Goal: Check status

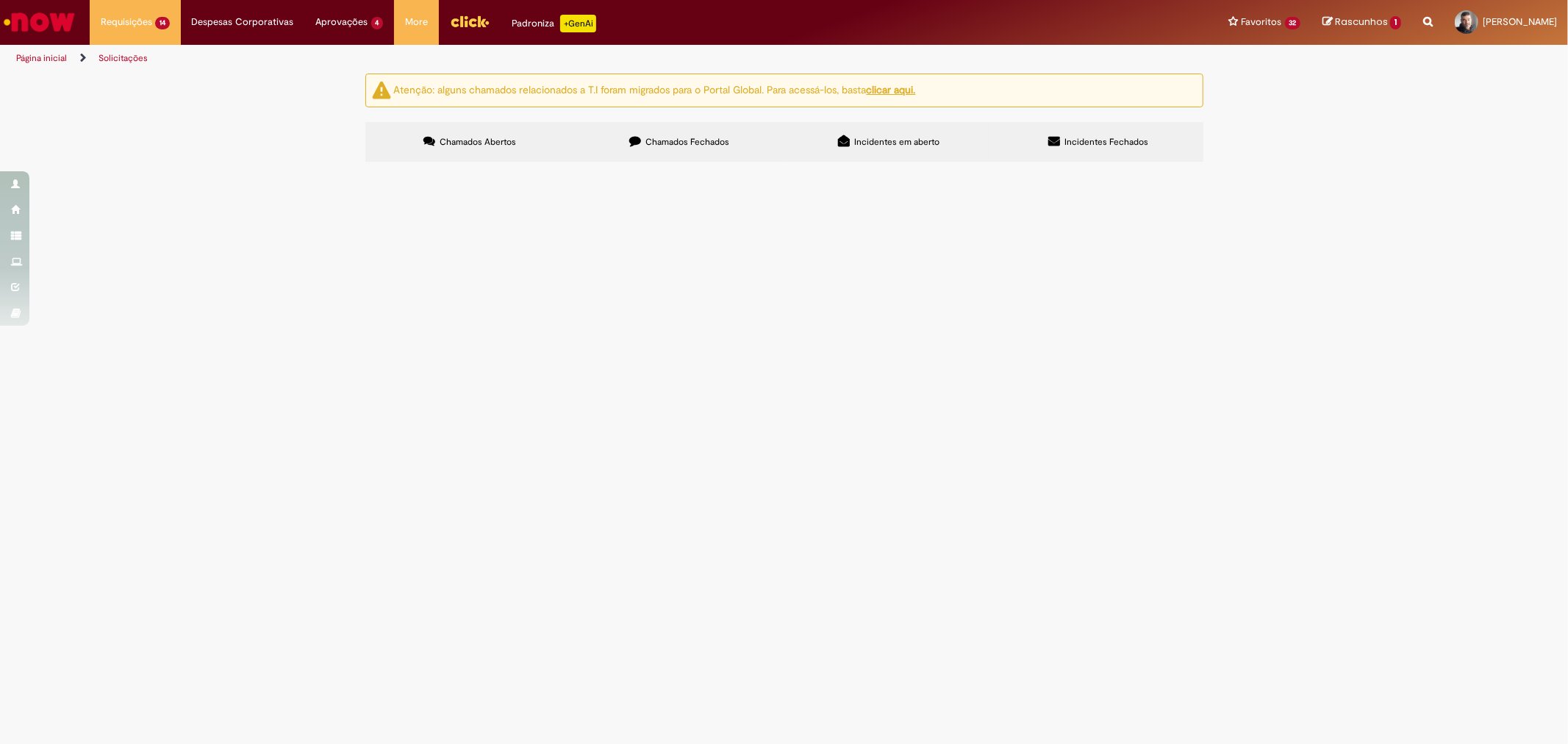
click at [0, 0] on span "R13565199" at bounding box center [0, 0] width 0 height 0
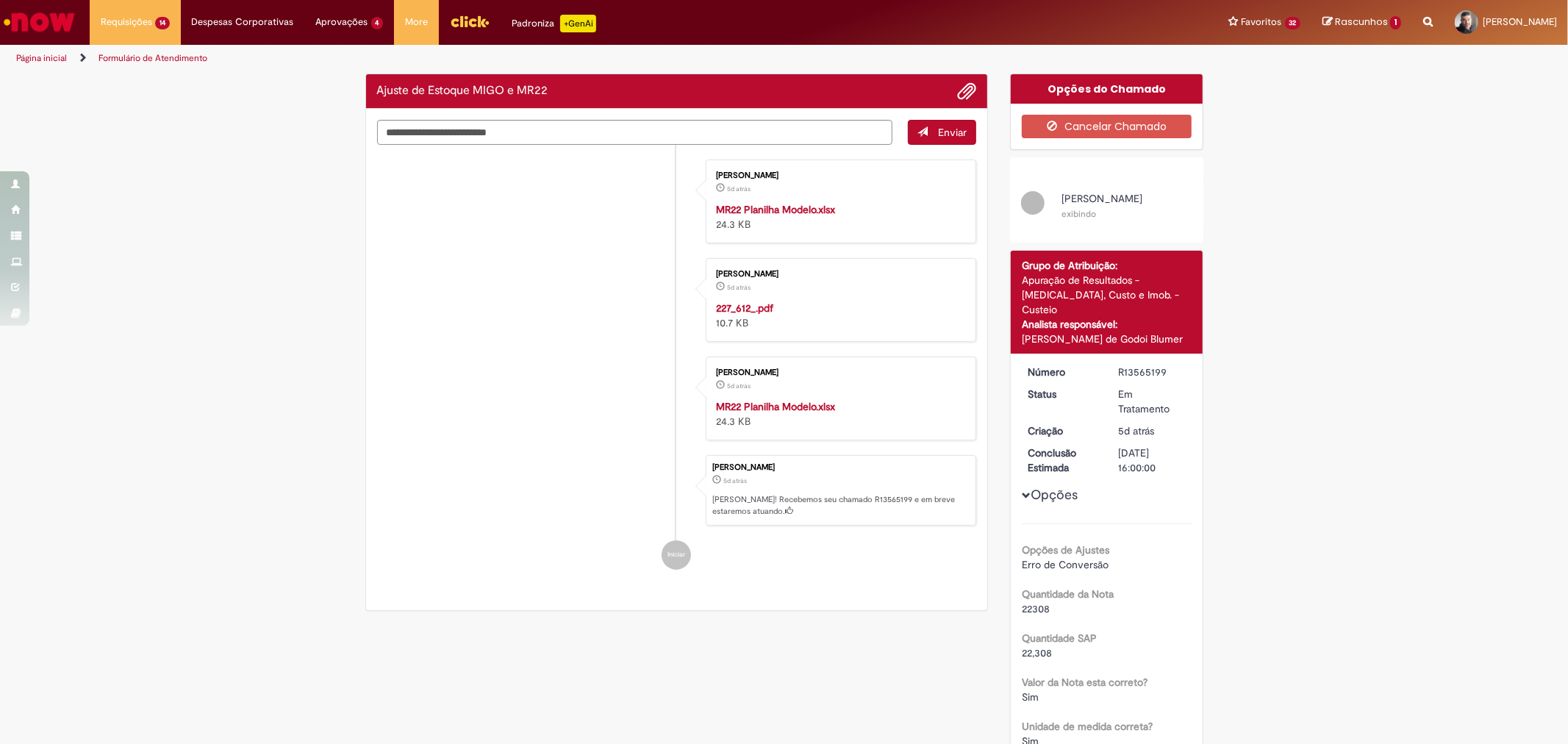
click at [413, 561] on div "Verificar Código de Barras Ajuste de Estoque MIGO e MR22 Enviar [PERSON_NAME] 5…" at bounding box center [784, 575] width 860 height 1003
click at [1134, 373] on div "R13565199" at bounding box center [1153, 372] width 69 height 15
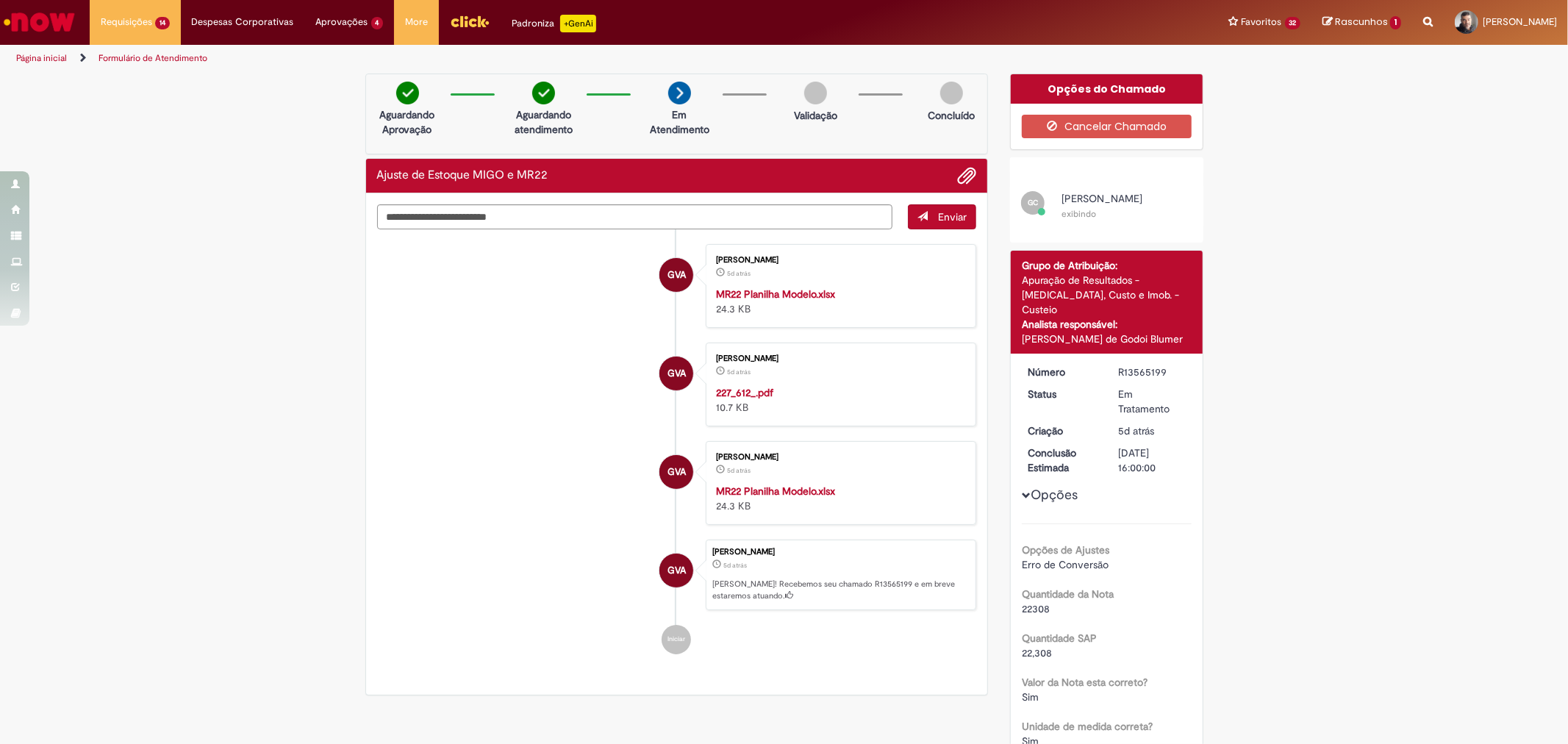
copy div "R13565199"
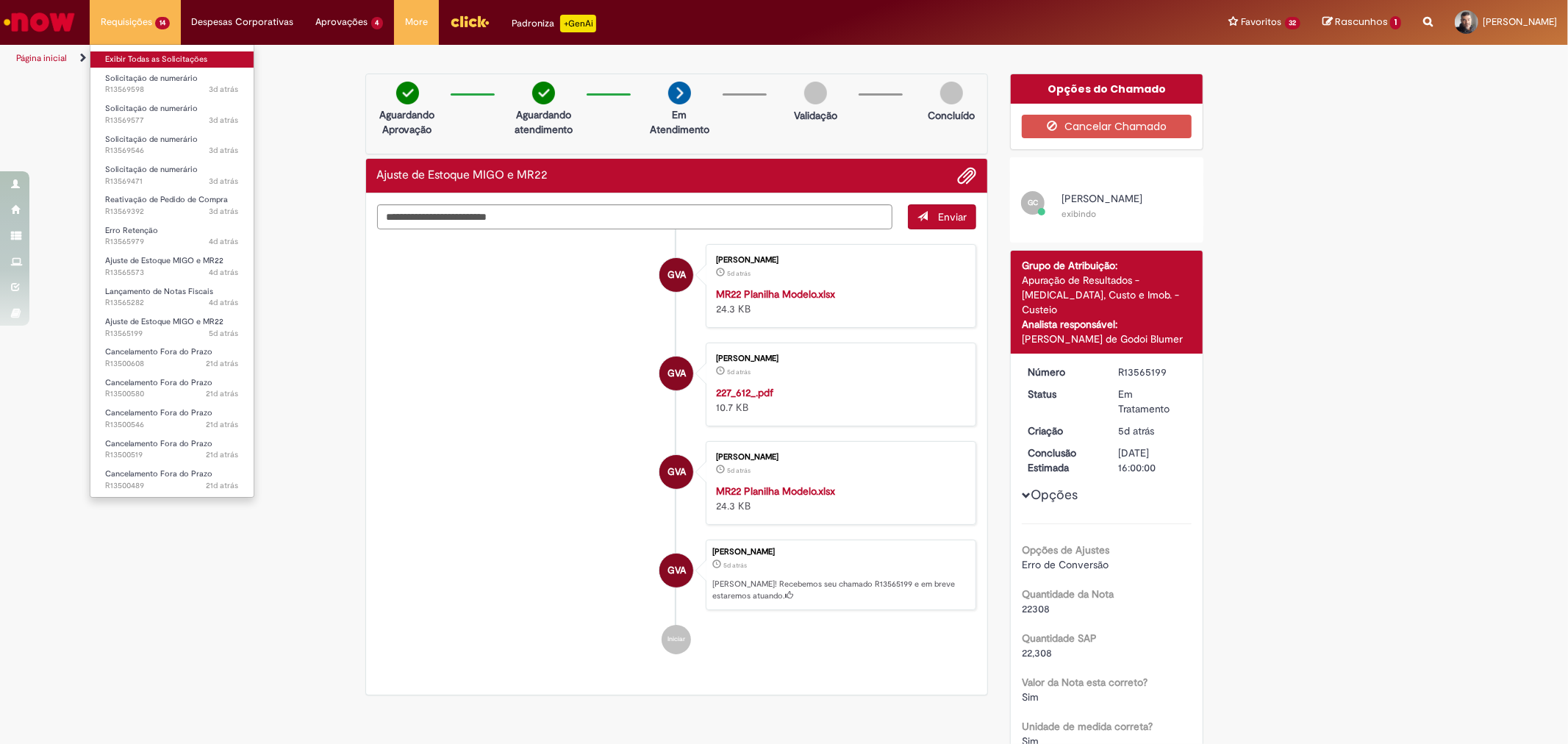
click at [130, 59] on link "Exibir Todas as Solicitações" at bounding box center [172, 59] width 163 height 16
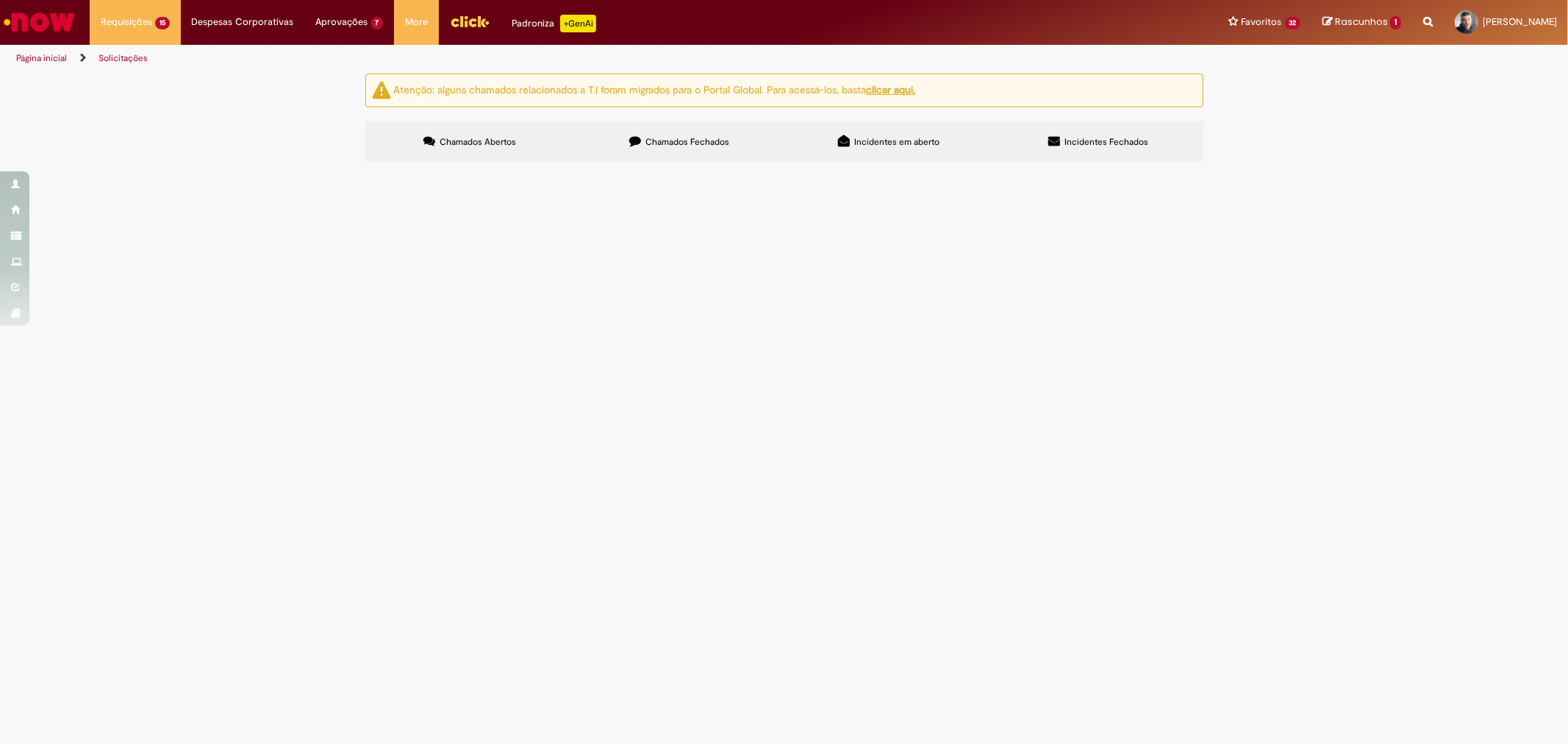
click at [688, 148] on label "Chamados Fechados" at bounding box center [679, 142] width 209 height 39
